Goal: Find specific page/section: Locate a particular part of the current website

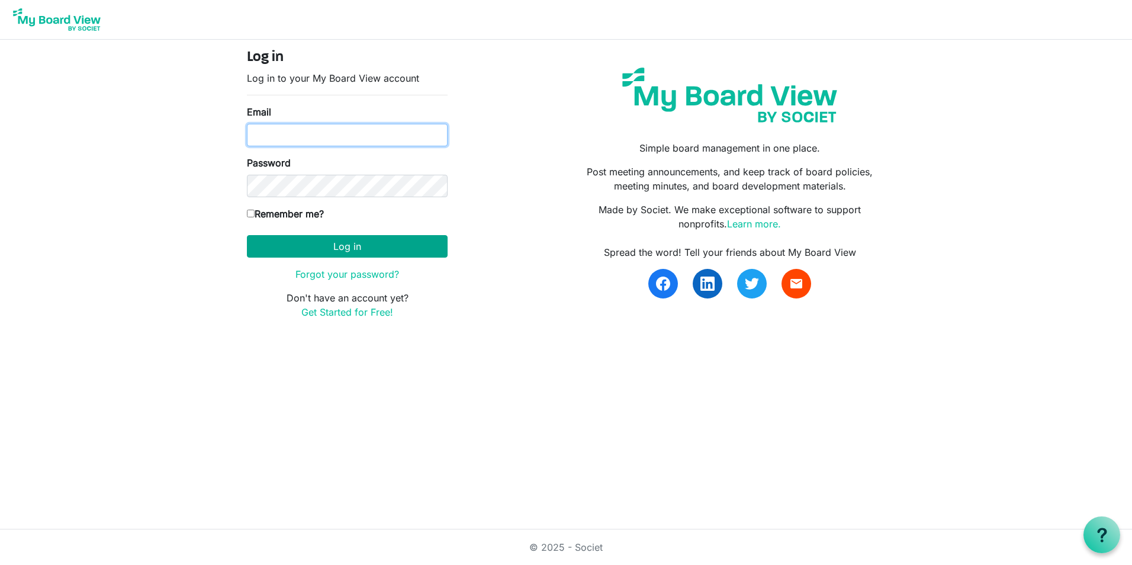
type input "[EMAIL_ADDRESS][DOMAIN_NAME]"
click at [340, 250] on button "Log in" at bounding box center [347, 246] width 201 height 23
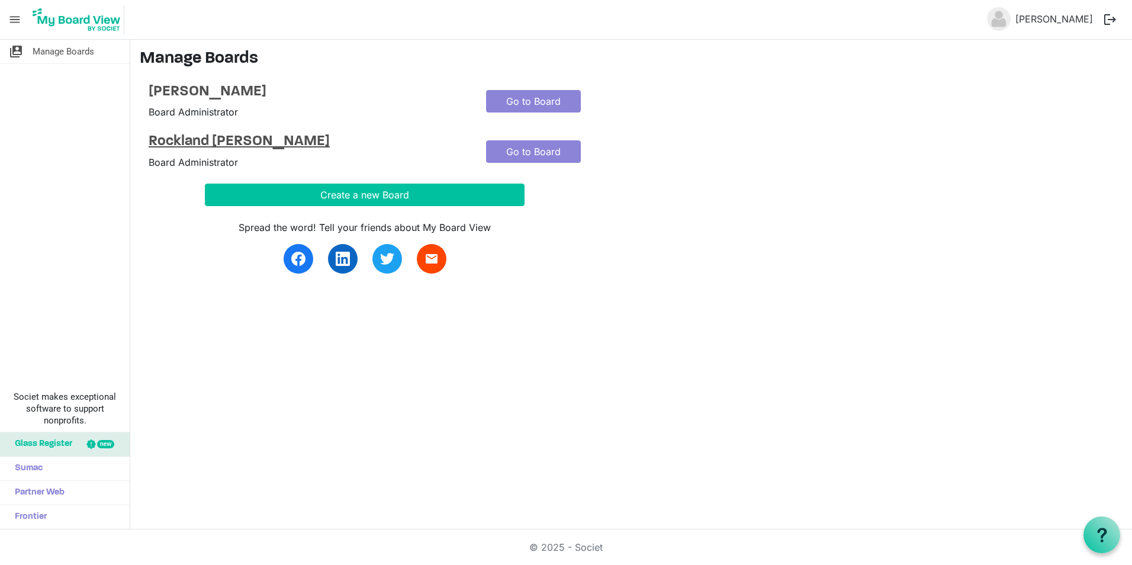
click at [214, 139] on h4 "Rockland [PERSON_NAME]" at bounding box center [309, 141] width 320 height 17
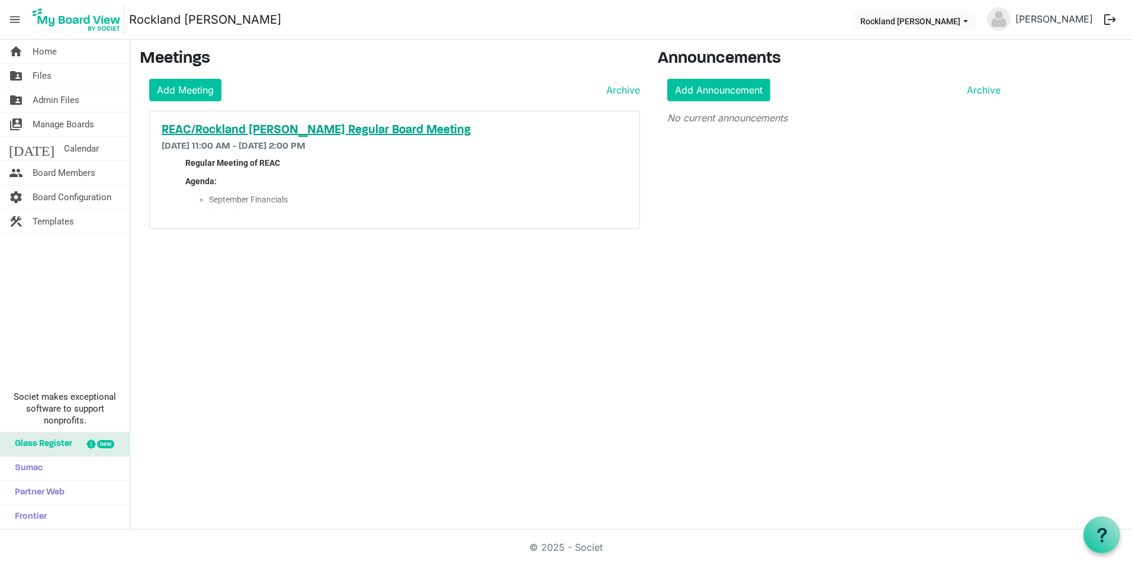
click at [333, 129] on h5 "REAC/Rockland [PERSON_NAME] Regular Board Meeting" at bounding box center [395, 130] width 466 height 14
